Goal: Transaction & Acquisition: Book appointment/travel/reservation

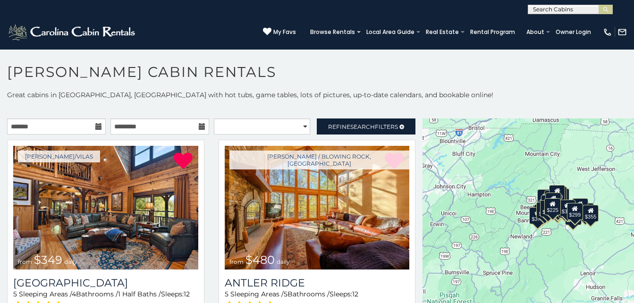
scroll to position [5, 0]
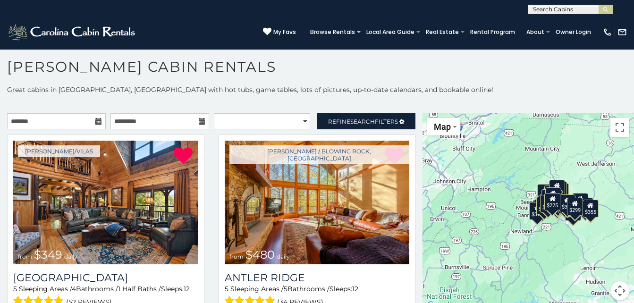
click at [96, 122] on icon at bounding box center [98, 121] width 7 height 7
click at [97, 121] on icon at bounding box center [98, 121] width 7 height 7
click at [70, 121] on input "text" at bounding box center [56, 121] width 99 height 16
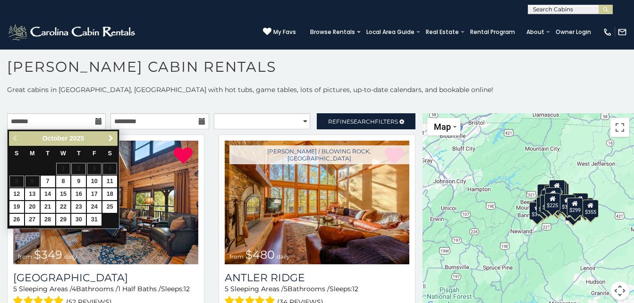
click at [113, 135] on span "Next" at bounding box center [111, 139] width 8 height 8
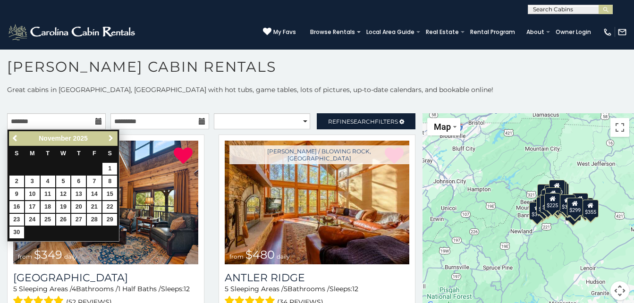
click at [113, 135] on span "Next" at bounding box center [111, 139] width 8 height 8
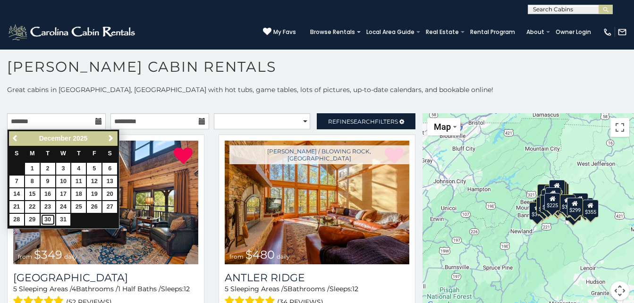
click at [47, 219] on link "30" at bounding box center [48, 220] width 15 height 12
type input "**********"
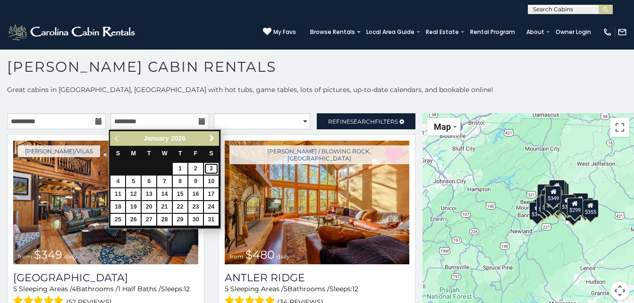
click at [213, 169] on link "3" at bounding box center [211, 169] width 15 height 12
type input "**********"
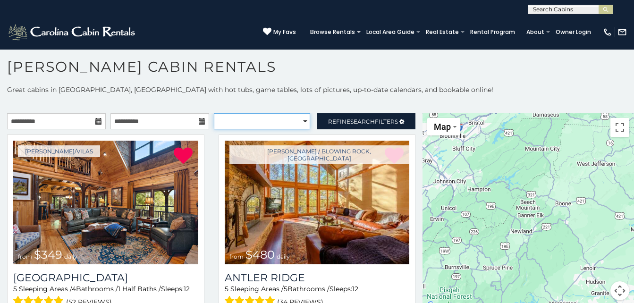
click at [273, 120] on select "**********" at bounding box center [262, 121] width 97 height 16
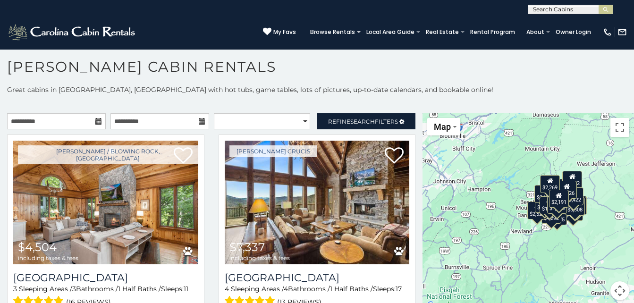
click at [302, 96] on div "**********" at bounding box center [317, 198] width 634 height 227
click at [331, 117] on link "Refine Search Filters" at bounding box center [366, 121] width 99 height 16
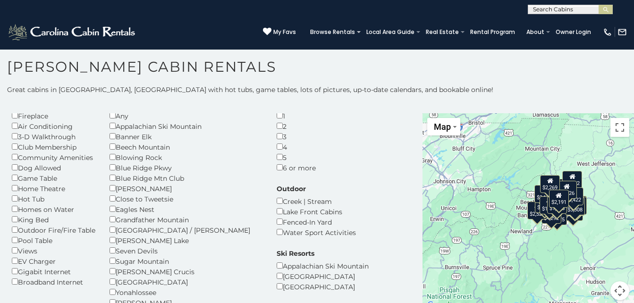
scroll to position [57, 0]
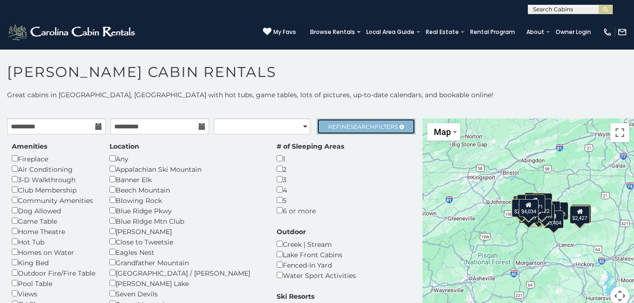
click at [399, 122] on link "Refine Search Filters" at bounding box center [366, 127] width 99 height 16
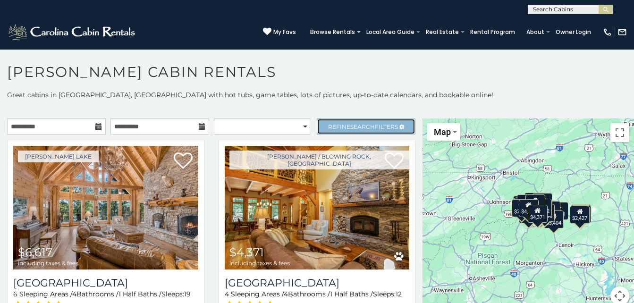
click at [368, 125] on span "Refine Search Filters" at bounding box center [363, 126] width 70 height 7
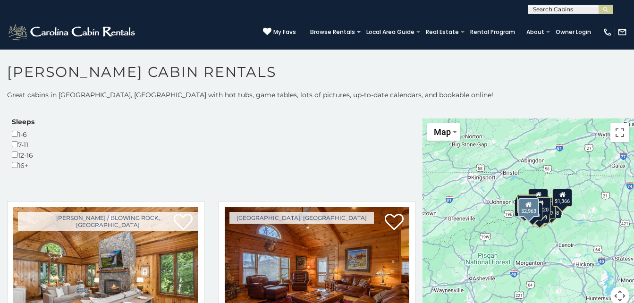
scroll to position [302, 0]
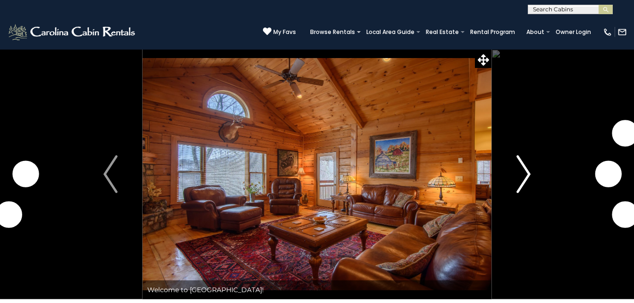
click at [526, 175] on img "Next" at bounding box center [524, 174] width 14 height 38
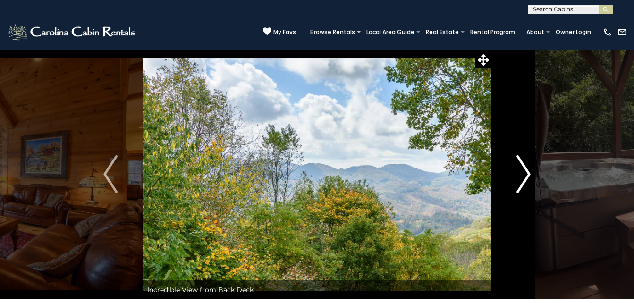
click at [526, 175] on img "Next" at bounding box center [524, 174] width 14 height 38
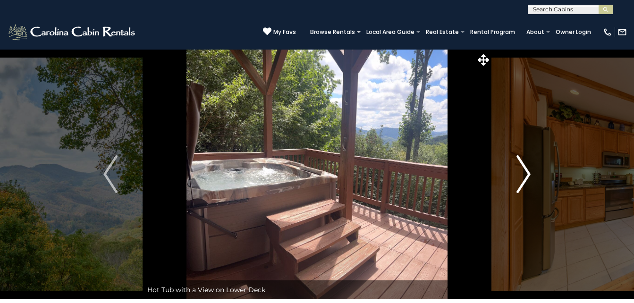
click at [526, 175] on img "Next" at bounding box center [524, 174] width 14 height 38
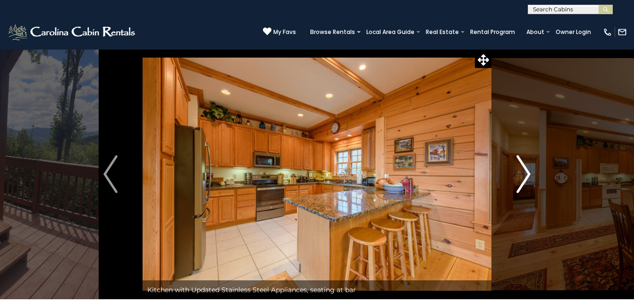
click at [526, 175] on img "Next" at bounding box center [524, 174] width 14 height 38
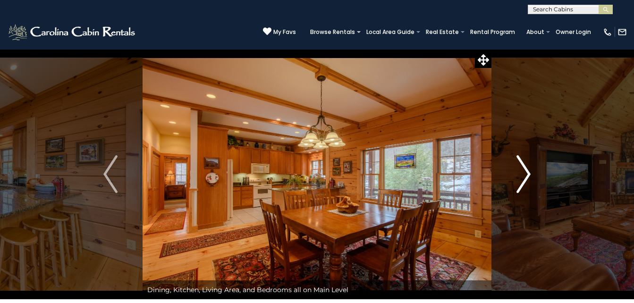
click at [526, 175] on img "Next" at bounding box center [524, 174] width 14 height 38
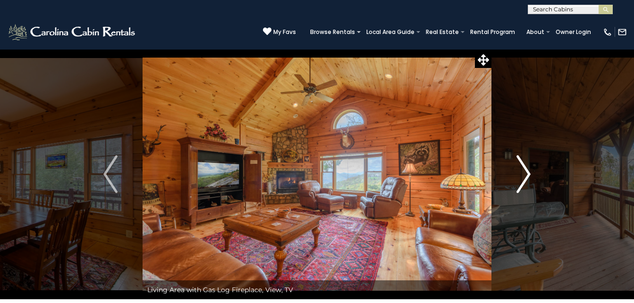
click at [526, 175] on img "Next" at bounding box center [524, 174] width 14 height 38
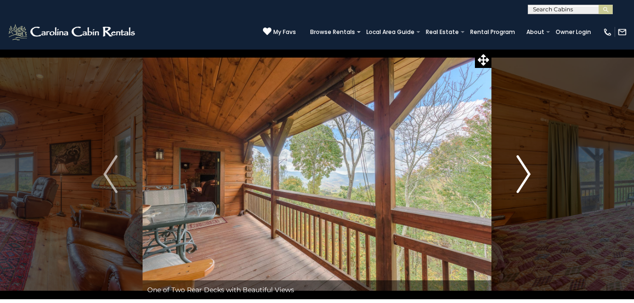
click at [526, 175] on img "Next" at bounding box center [524, 174] width 14 height 38
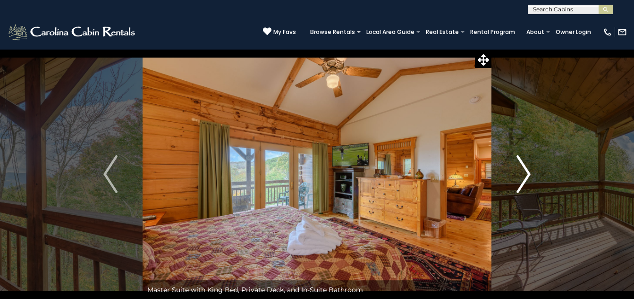
click at [526, 175] on img "Next" at bounding box center [524, 174] width 14 height 38
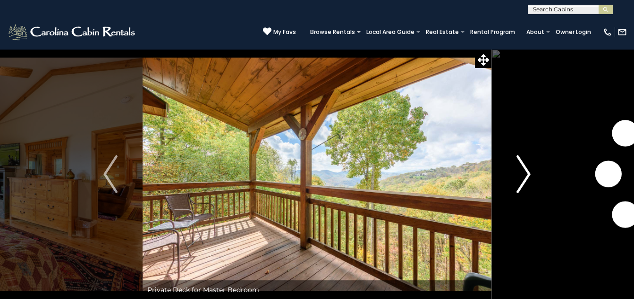
click at [526, 175] on img "Next" at bounding box center [524, 174] width 14 height 38
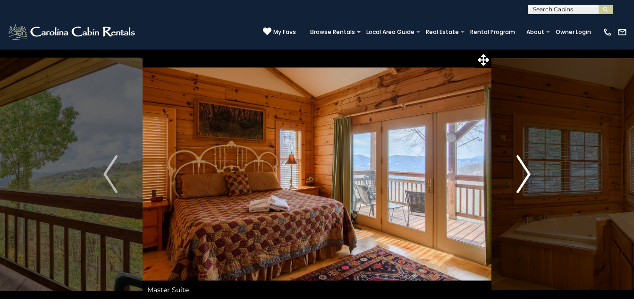
click at [526, 175] on img "Next" at bounding box center [524, 174] width 14 height 38
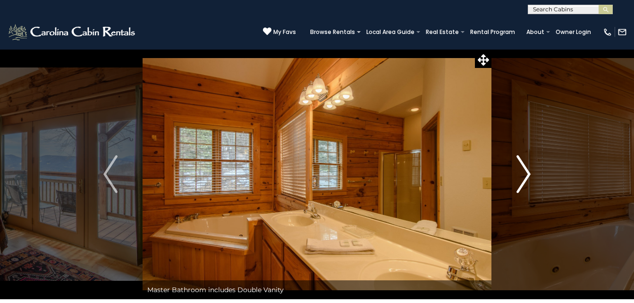
click at [526, 175] on img "Next" at bounding box center [524, 174] width 14 height 38
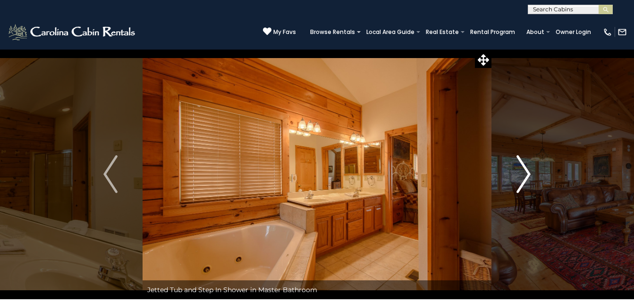
click at [526, 175] on img "Next" at bounding box center [524, 174] width 14 height 38
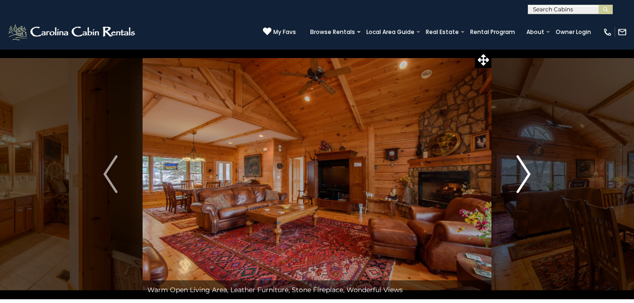
click at [526, 175] on img "Next" at bounding box center [524, 174] width 14 height 38
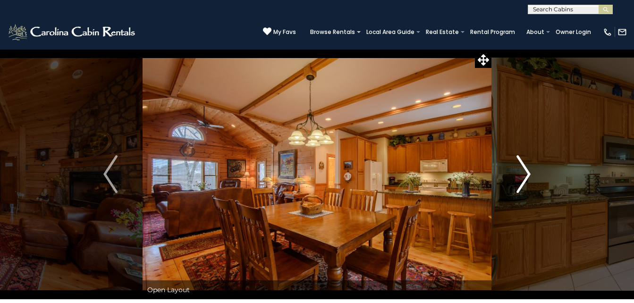
click at [526, 175] on img "Next" at bounding box center [524, 174] width 14 height 38
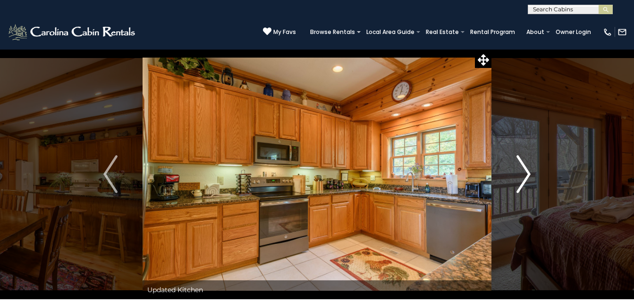
click at [526, 175] on img "Next" at bounding box center [524, 174] width 14 height 38
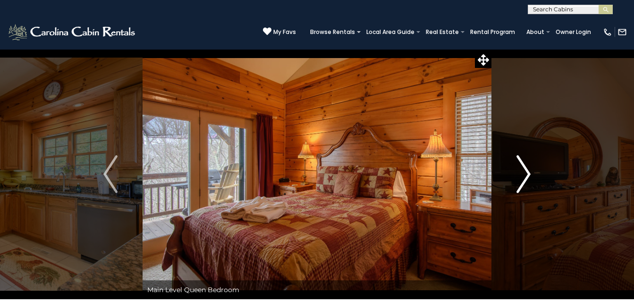
click at [526, 175] on img "Next" at bounding box center [524, 174] width 14 height 38
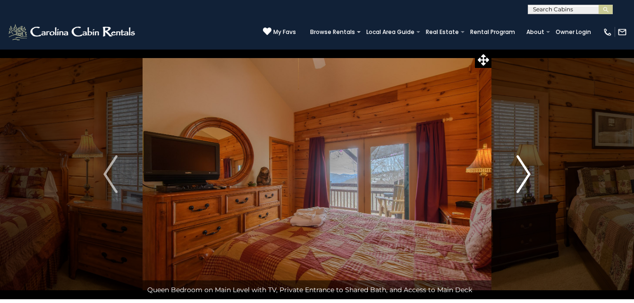
click at [526, 175] on img "Next" at bounding box center [524, 174] width 14 height 38
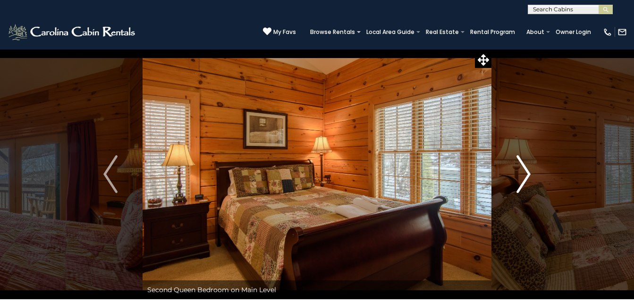
click at [526, 175] on img "Next" at bounding box center [524, 174] width 14 height 38
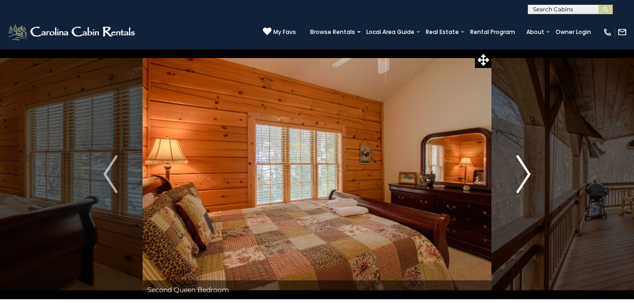
click at [526, 175] on img "Next" at bounding box center [524, 174] width 14 height 38
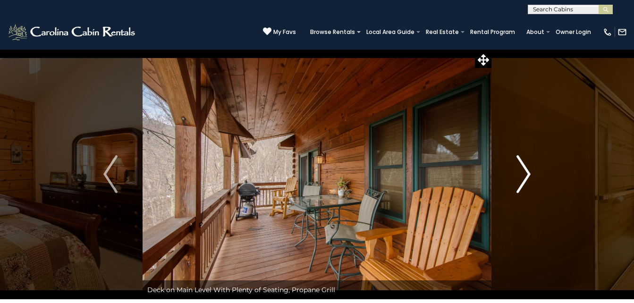
click at [526, 175] on img "Next" at bounding box center [524, 174] width 14 height 38
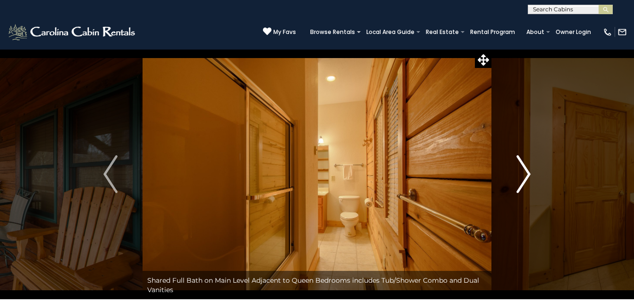
click at [526, 175] on img "Next" at bounding box center [524, 174] width 14 height 38
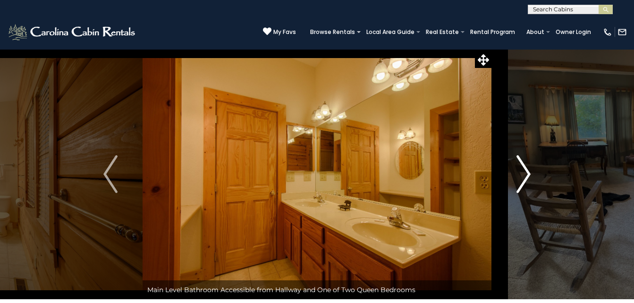
click at [526, 175] on img "Next" at bounding box center [524, 174] width 14 height 38
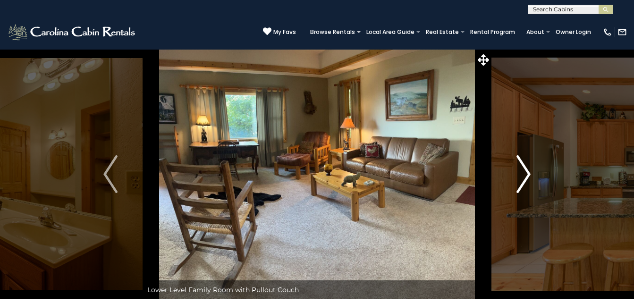
click at [526, 175] on img "Next" at bounding box center [524, 174] width 14 height 38
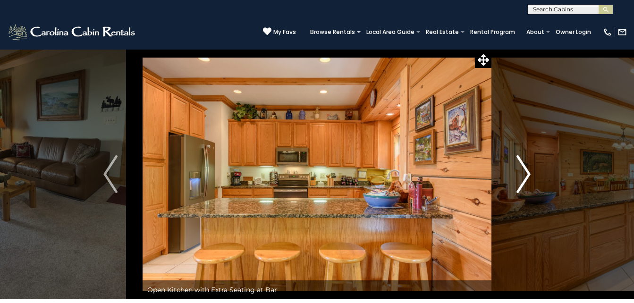
click at [526, 175] on img "Next" at bounding box center [524, 174] width 14 height 38
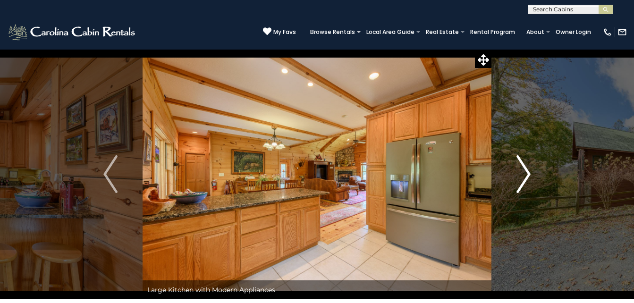
click at [526, 175] on img "Next" at bounding box center [524, 174] width 14 height 38
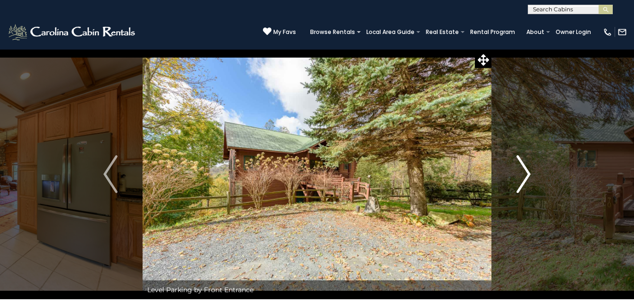
click at [526, 175] on img "Next" at bounding box center [524, 174] width 14 height 38
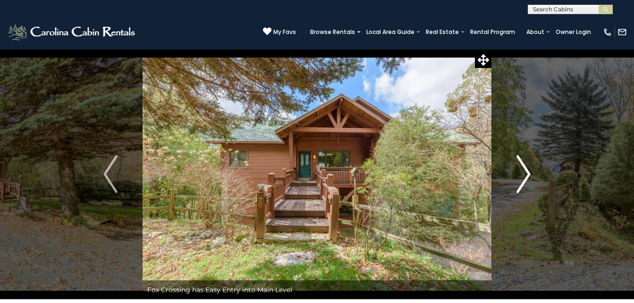
click at [526, 175] on img "Next" at bounding box center [524, 174] width 14 height 38
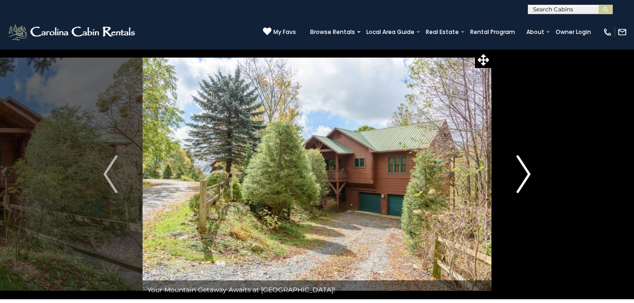
click at [526, 175] on img "Next" at bounding box center [524, 174] width 14 height 38
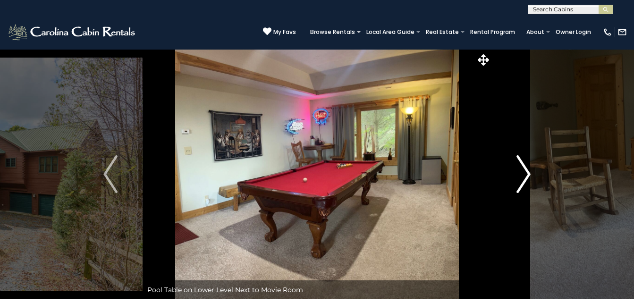
click at [526, 175] on img "Next" at bounding box center [524, 174] width 14 height 38
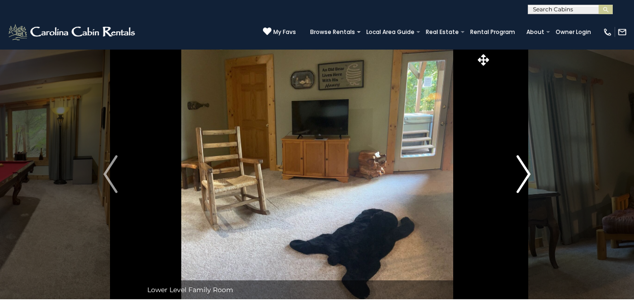
click at [526, 175] on img "Next" at bounding box center [524, 174] width 14 height 38
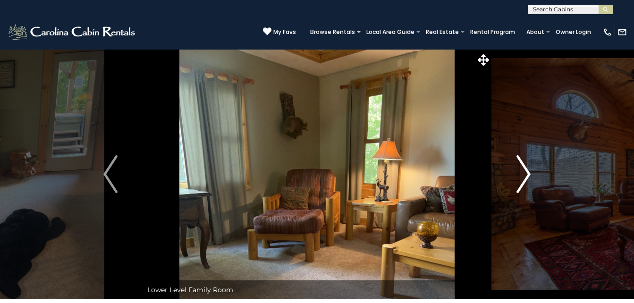
click at [526, 175] on img "Next" at bounding box center [524, 174] width 14 height 38
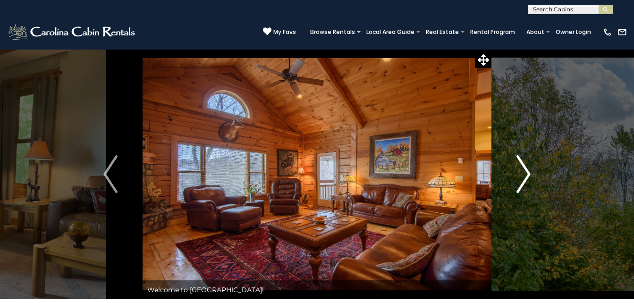
click at [526, 175] on img "Next" at bounding box center [524, 174] width 14 height 38
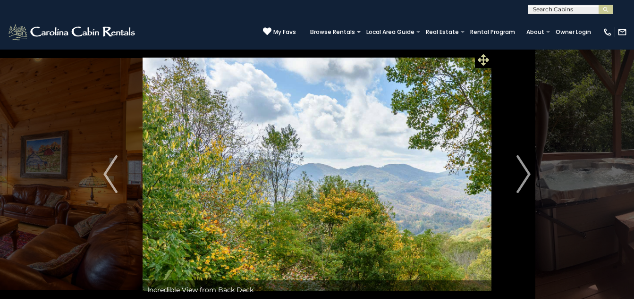
click at [478, 59] on icon at bounding box center [483, 59] width 11 height 11
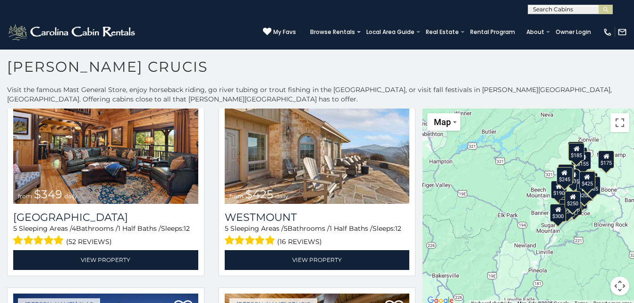
scroll to position [57, 0]
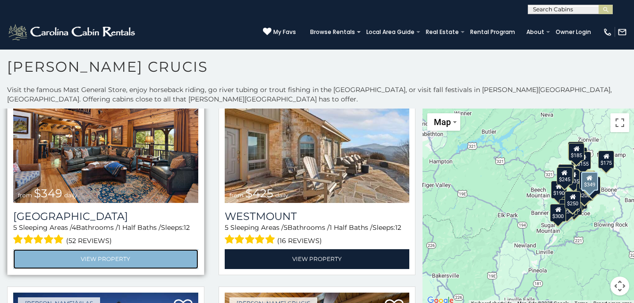
click at [183, 264] on link "View Property" at bounding box center [105, 258] width 185 height 19
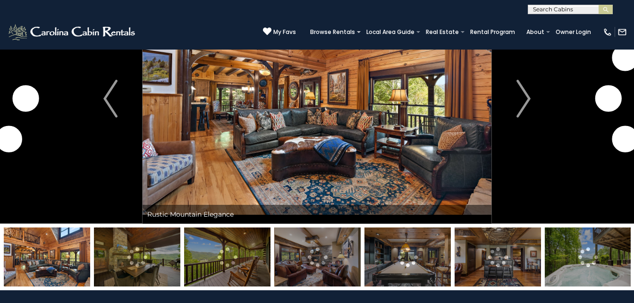
click at [401, 254] on img at bounding box center [407, 257] width 86 height 59
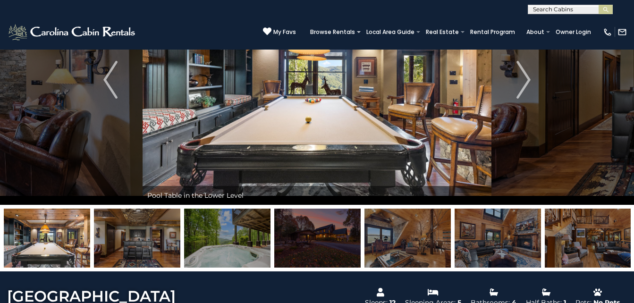
scroll to position [69, 0]
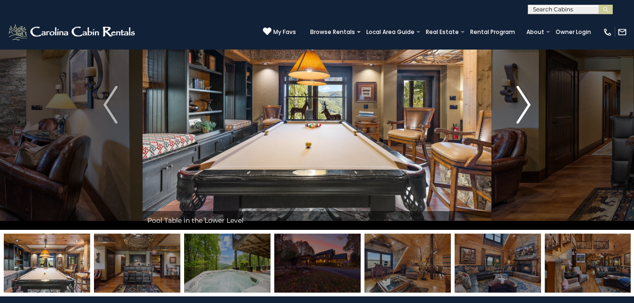
click at [525, 105] on img "Next" at bounding box center [524, 105] width 14 height 38
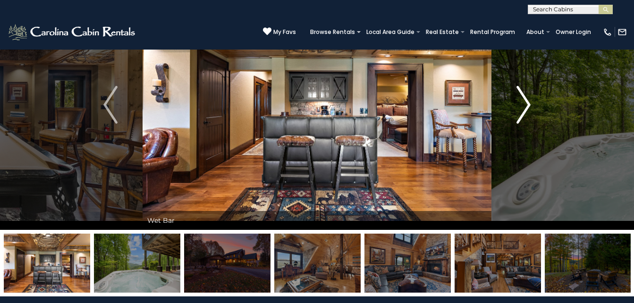
click at [525, 105] on img "Next" at bounding box center [524, 105] width 14 height 38
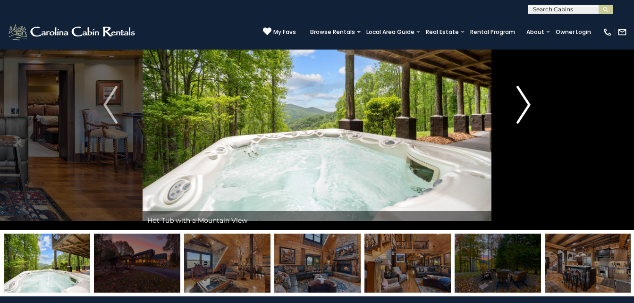
click at [525, 105] on img "Next" at bounding box center [524, 105] width 14 height 38
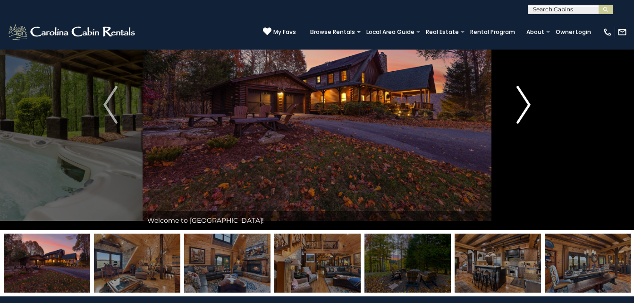
click at [525, 105] on img "Next" at bounding box center [524, 105] width 14 height 38
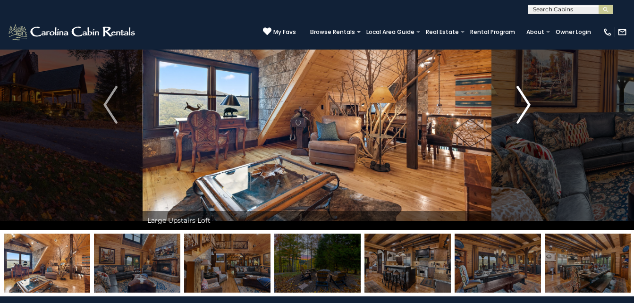
click at [525, 105] on img "Next" at bounding box center [524, 105] width 14 height 38
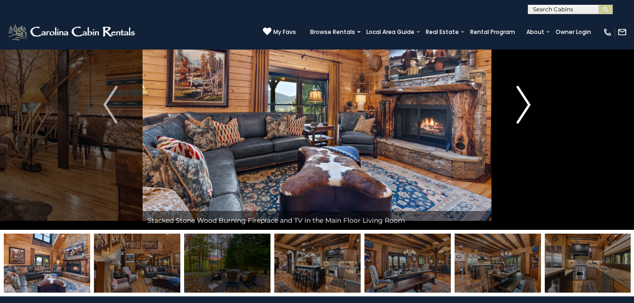
click at [525, 105] on img "Next" at bounding box center [524, 105] width 14 height 38
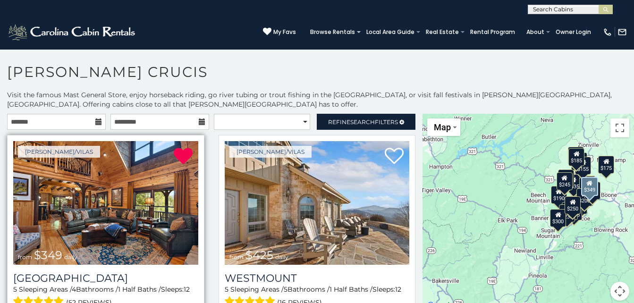
scroll to position [5, 0]
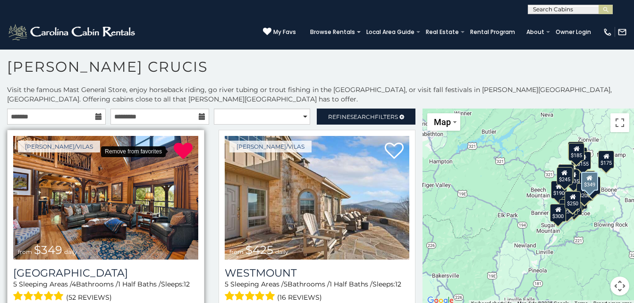
click at [181, 151] on icon at bounding box center [183, 151] width 19 height 19
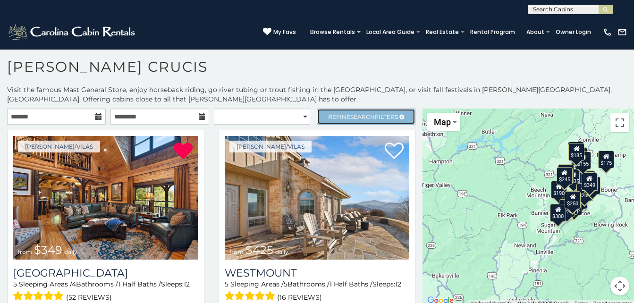
click at [367, 118] on span "Search" at bounding box center [362, 116] width 25 height 7
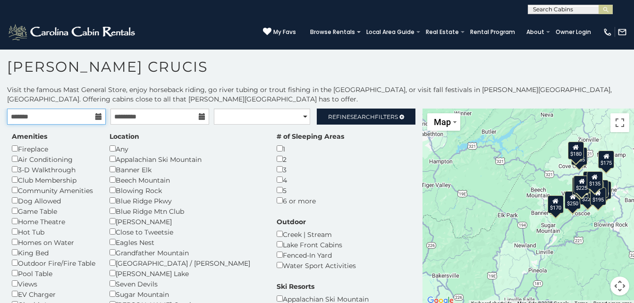
click at [92, 116] on input "text" at bounding box center [56, 117] width 99 height 16
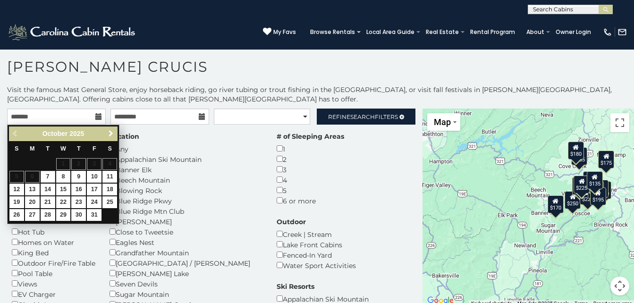
click at [110, 136] on span "Next" at bounding box center [111, 134] width 8 height 8
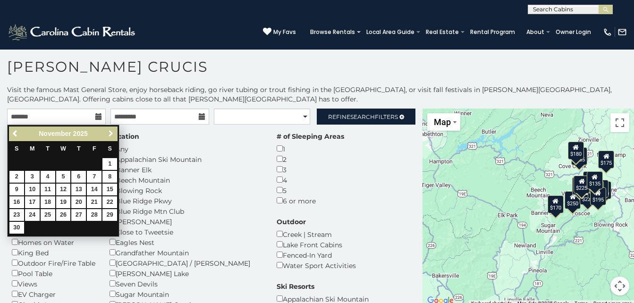
click at [110, 136] on span "Next" at bounding box center [111, 134] width 8 height 8
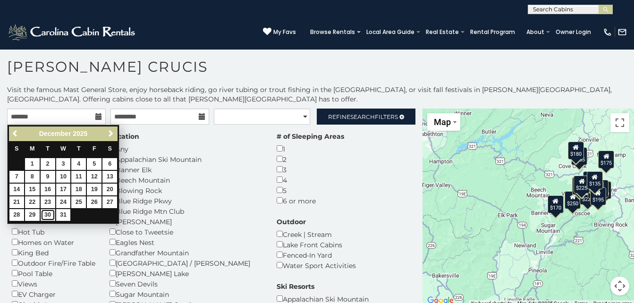
click at [48, 212] on link "30" at bounding box center [48, 215] width 15 height 12
type input "**********"
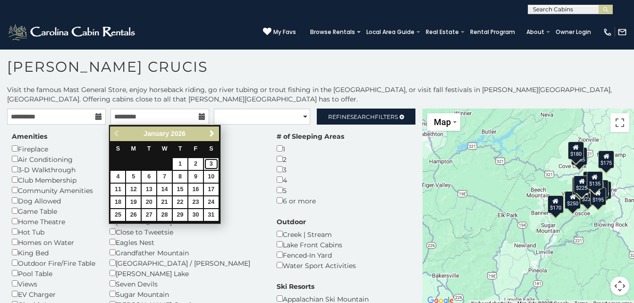
click at [214, 161] on link "3" at bounding box center [211, 164] width 15 height 12
type input "**********"
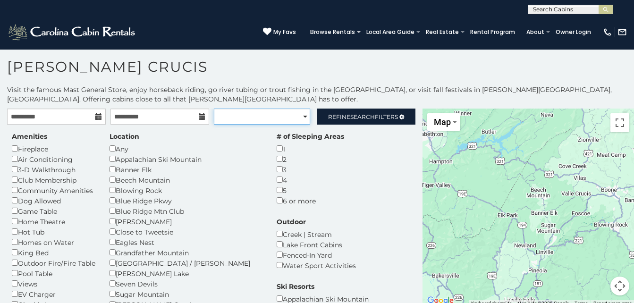
click at [240, 110] on select "**********" at bounding box center [262, 117] width 97 height 16
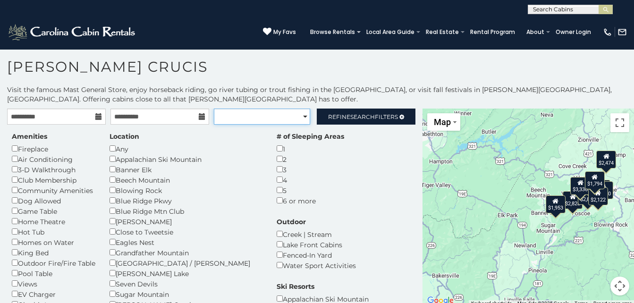
select select "*********"
click at [214, 109] on select "**********" at bounding box center [262, 117] width 97 height 16
click at [253, 71] on h1 "Valle Crucis" at bounding box center [317, 71] width 634 height 27
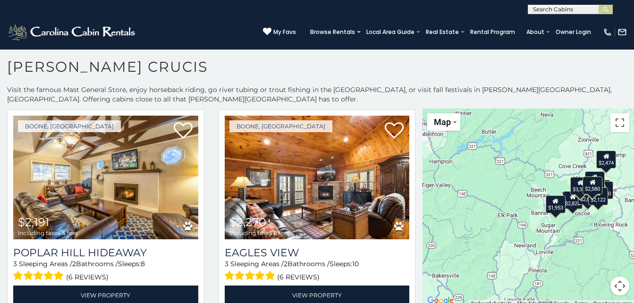
scroll to position [327, 0]
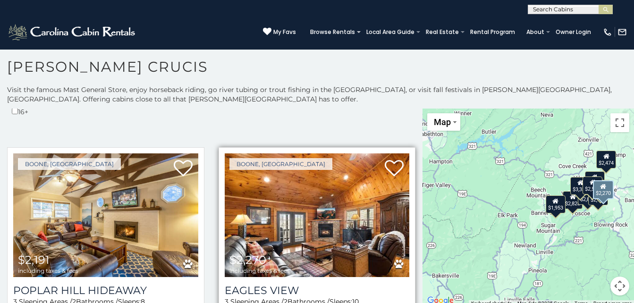
click at [296, 181] on img at bounding box center [317, 215] width 185 height 124
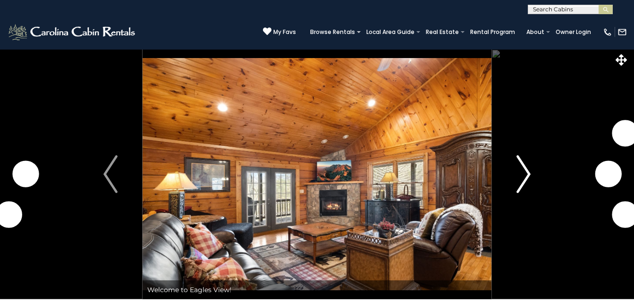
click at [525, 165] on img "Next" at bounding box center [524, 174] width 14 height 38
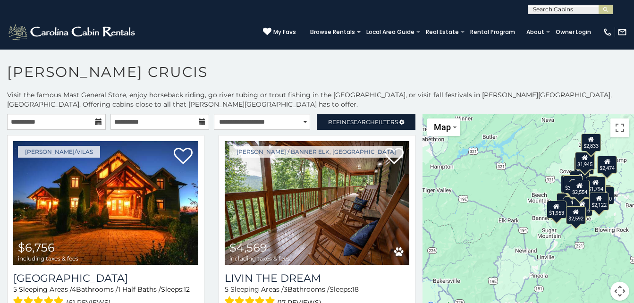
scroll to position [5, 0]
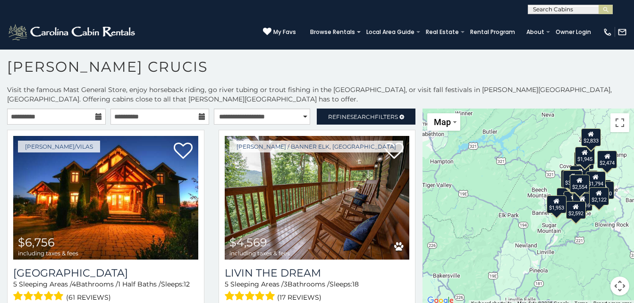
click at [266, 76] on h1 "Valle Crucis" at bounding box center [317, 71] width 634 height 27
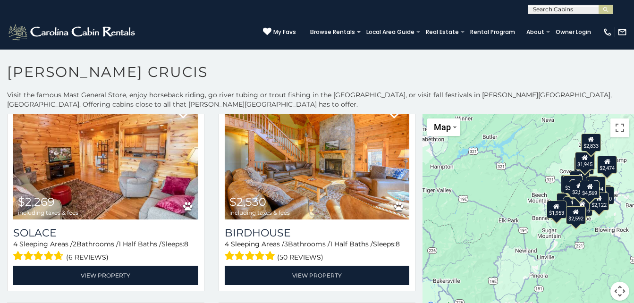
scroll to position [453, 0]
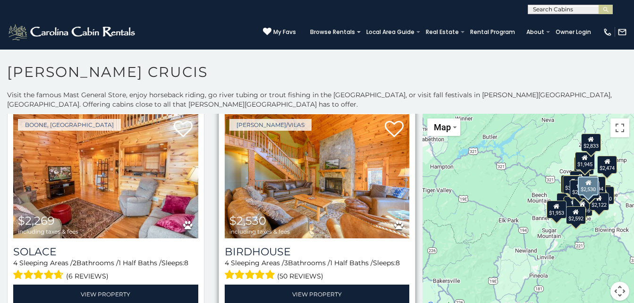
click at [363, 172] on img at bounding box center [317, 176] width 185 height 124
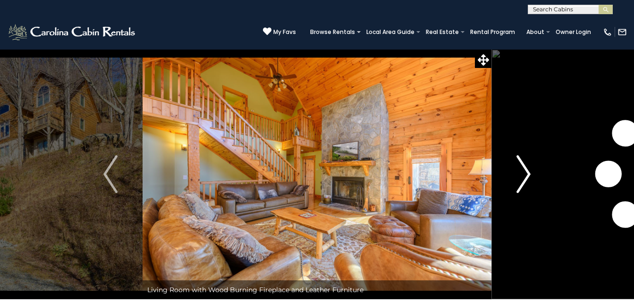
click at [525, 169] on img "Next" at bounding box center [524, 174] width 14 height 38
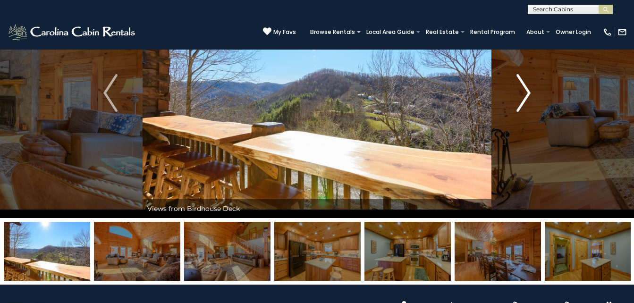
scroll to position [94, 0]
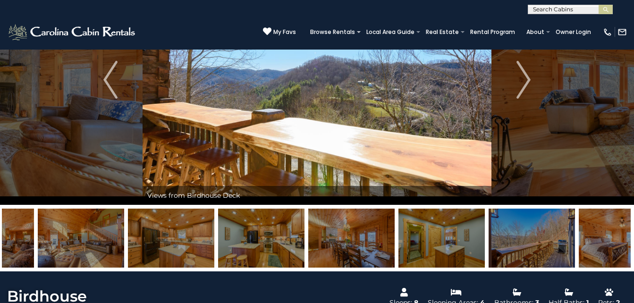
drag, startPoint x: 601, startPoint y: 234, endPoint x: 451, endPoint y: 255, distance: 151.2
click at [451, 255] on img at bounding box center [441, 238] width 86 height 59
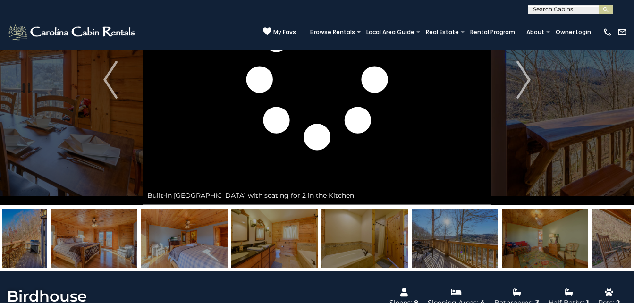
drag, startPoint x: 588, startPoint y: 248, endPoint x: 383, endPoint y: 266, distance: 206.1
click at [412, 266] on img at bounding box center [455, 238] width 86 height 59
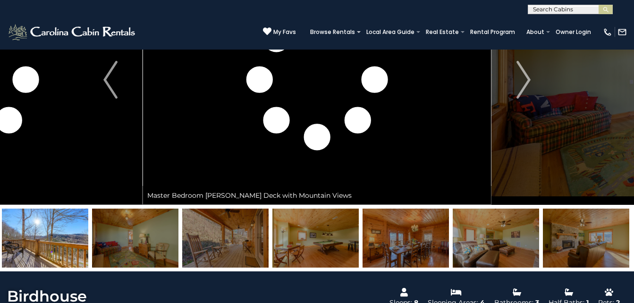
drag, startPoint x: 553, startPoint y: 244, endPoint x: 319, endPoint y: 254, distance: 234.4
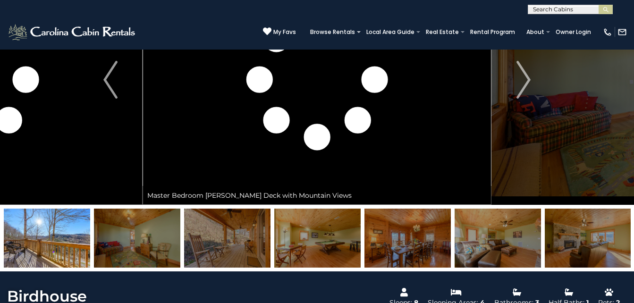
drag, startPoint x: 381, startPoint y: 248, endPoint x: 245, endPoint y: 280, distance: 139.1
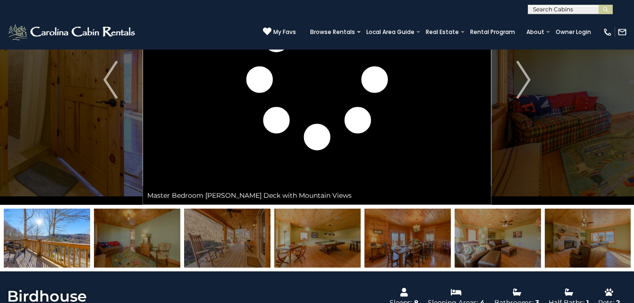
drag, startPoint x: 430, startPoint y: 262, endPoint x: 267, endPoint y: 246, distance: 164.1
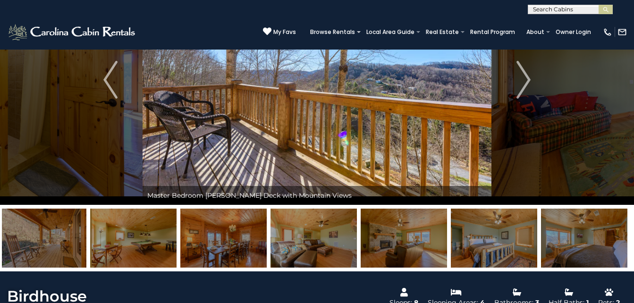
drag, startPoint x: 509, startPoint y: 243, endPoint x: 313, endPoint y: 254, distance: 196.8
click at [313, 254] on img at bounding box center [314, 238] width 86 height 59
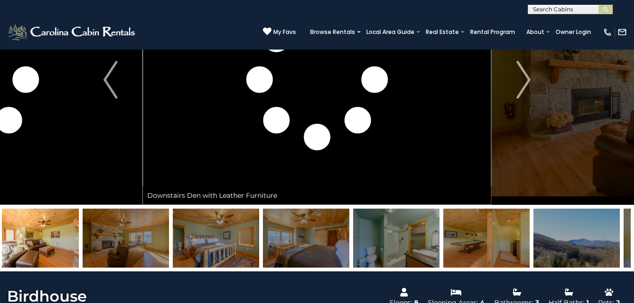
drag, startPoint x: 503, startPoint y: 249, endPoint x: 491, endPoint y: 249, distance: 11.3
click at [491, 249] on img at bounding box center [486, 238] width 86 height 59
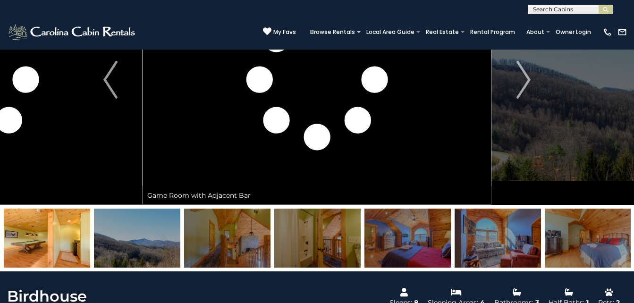
click at [30, 240] on img at bounding box center [47, 238] width 86 height 59
